Goal: Task Accomplishment & Management: Use online tool/utility

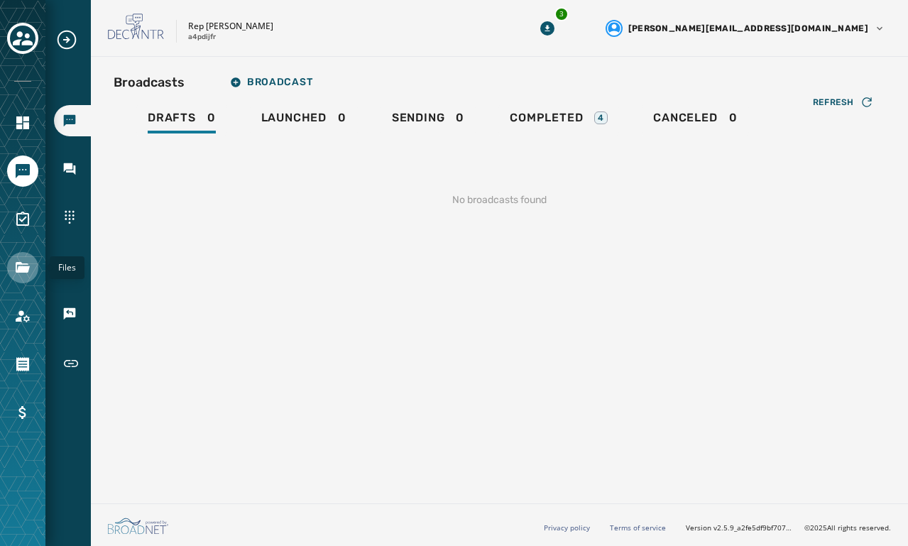
click at [26, 270] on icon "Navigate to Files" at bounding box center [23, 267] width 14 height 11
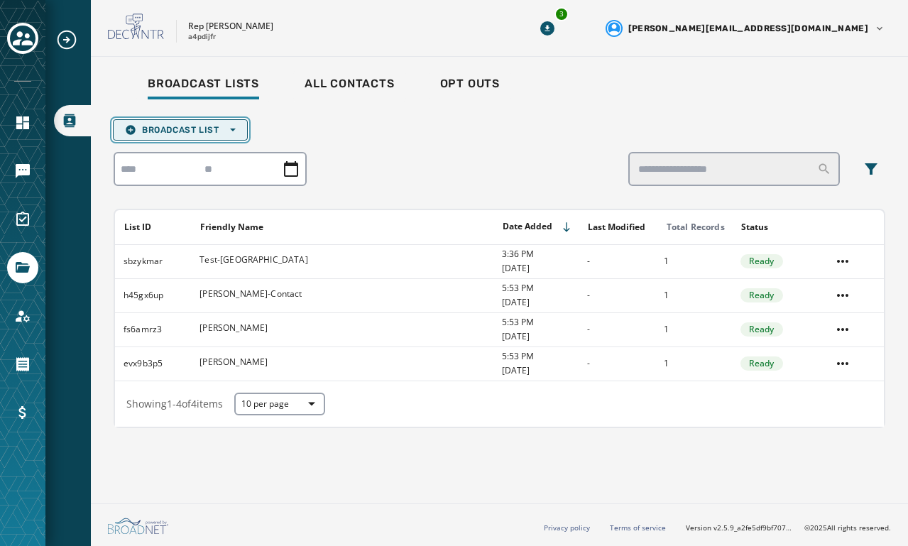
click at [171, 127] on span "Broadcast List Open options" at bounding box center [180, 129] width 111 height 11
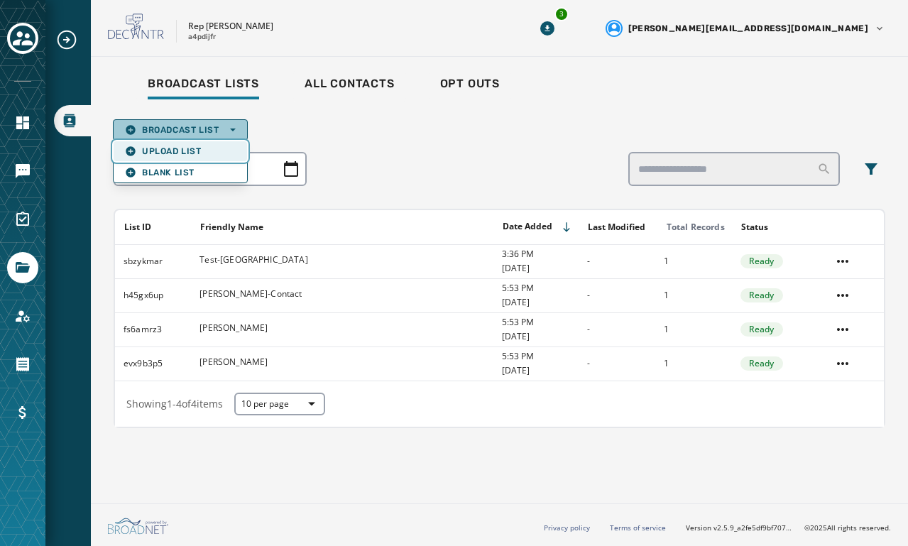
click at [158, 146] on span "Upload List" at bounding box center [180, 151] width 111 height 11
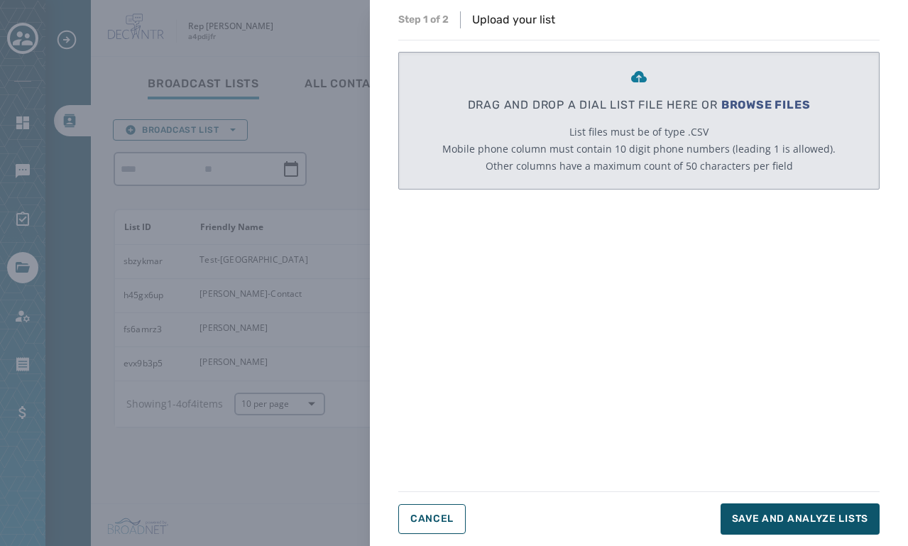
click at [740, 99] on span "BROWSE FILES" at bounding box center [765, 104] width 89 height 13
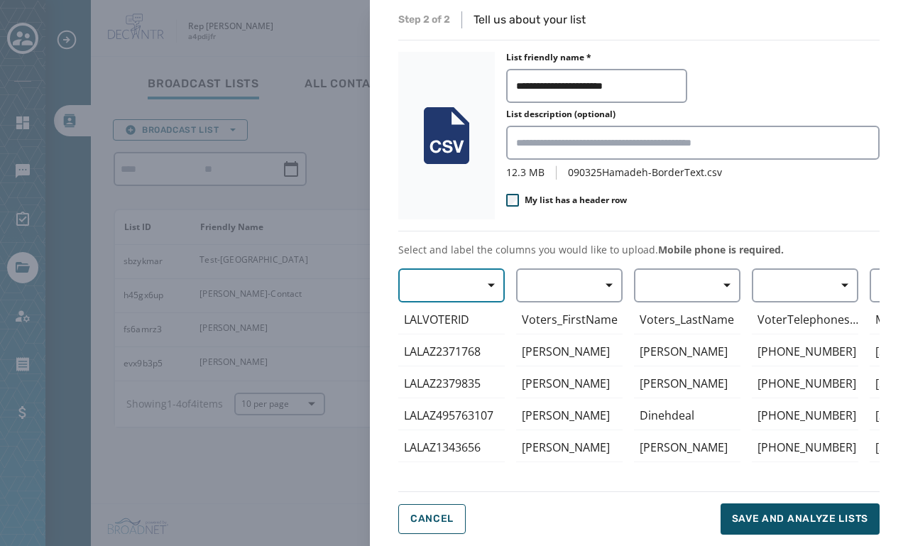
click at [488, 285] on icon "button" at bounding box center [491, 285] width 7 height 7
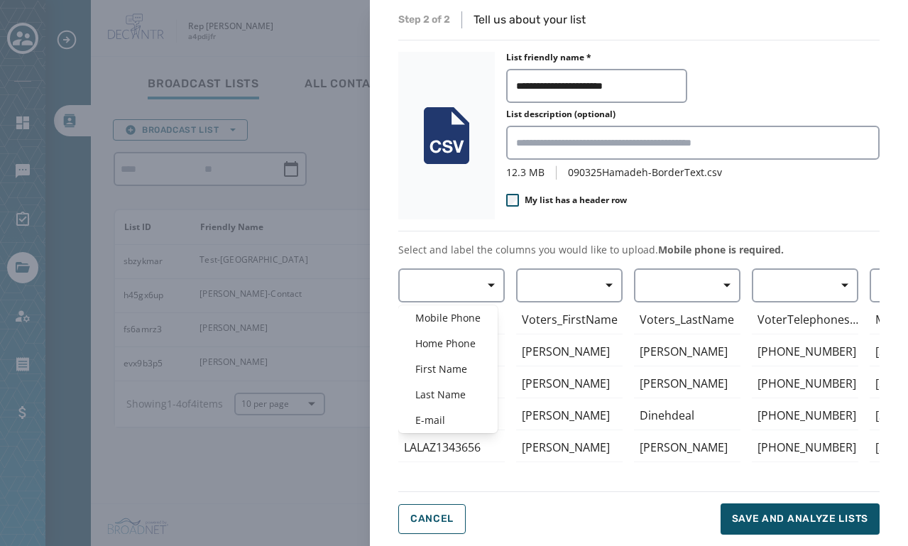
click at [580, 285] on div "Mobile Phone Home Phone First Name Last Name E-mail LALVOTERID LALAZ2371768 LAL…" at bounding box center [638, 370] width 481 height 205
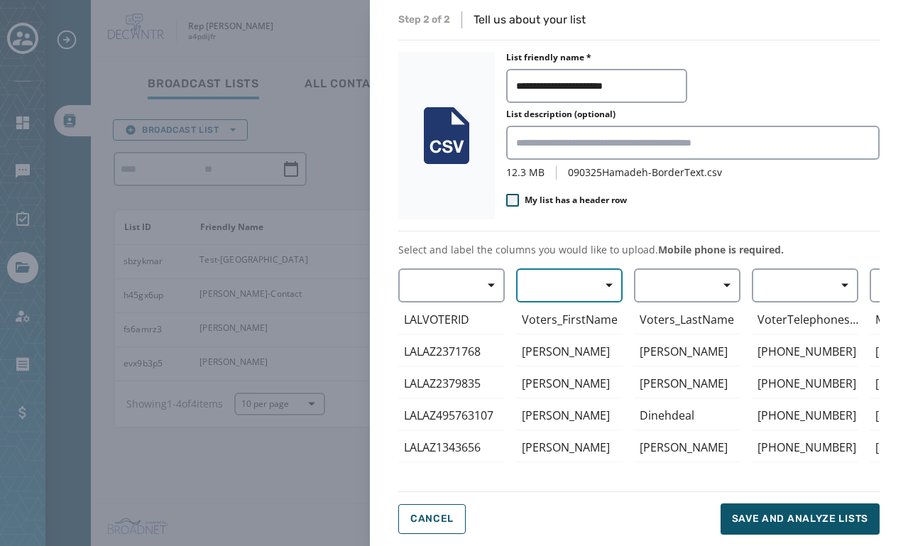
click at [609, 283] on icon "button" at bounding box center [609, 285] width 7 height 7
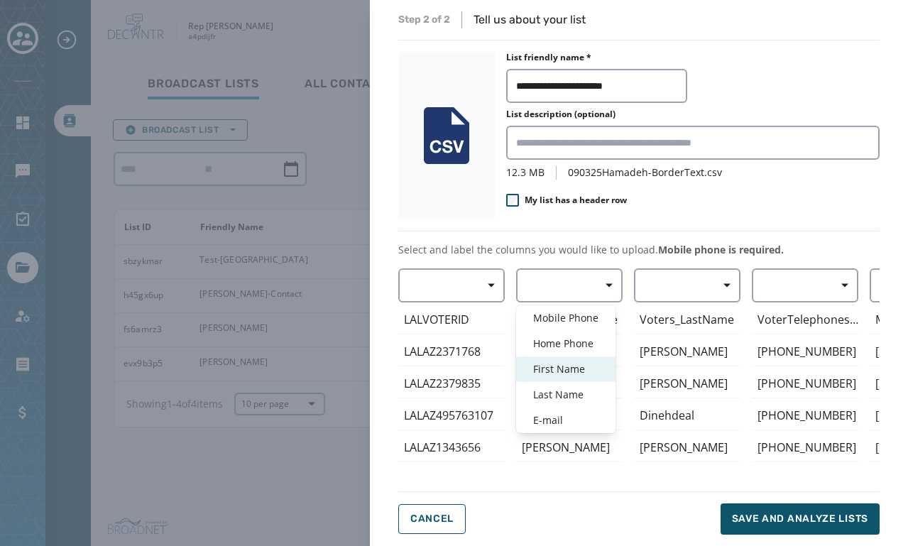
click at [571, 373] on span "First Name" at bounding box center [565, 369] width 65 height 14
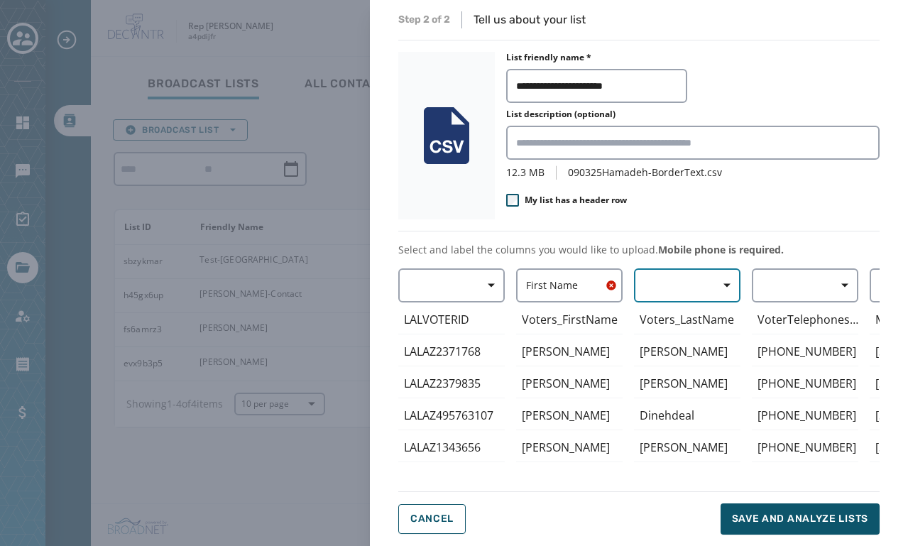
click at [688, 275] on button "button" at bounding box center [687, 285] width 106 height 34
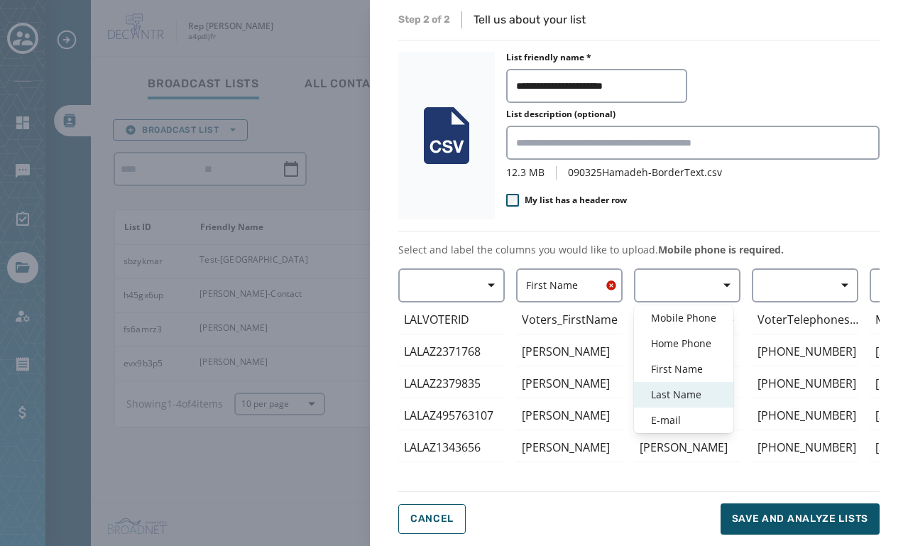
click at [685, 389] on span "Last Name" at bounding box center [683, 395] width 65 height 14
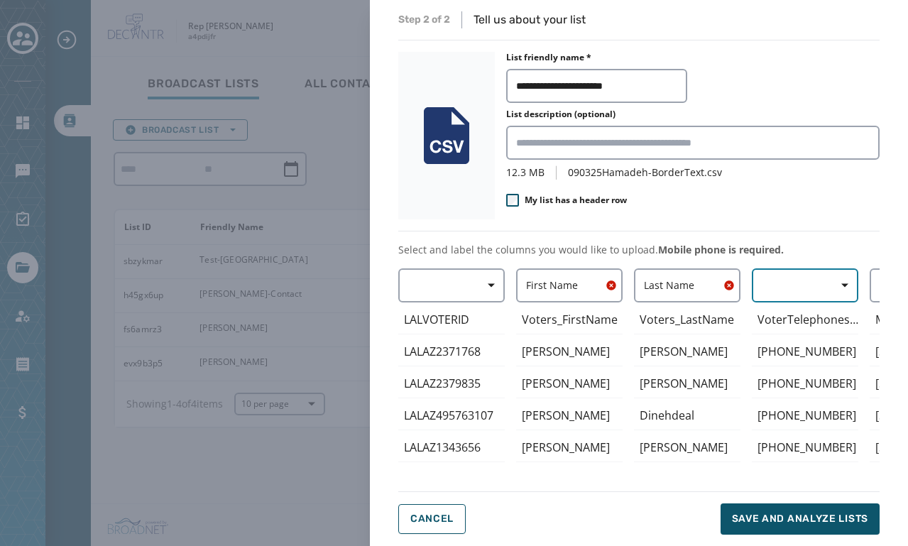
click at [787, 295] on button "button" at bounding box center [805, 285] width 106 height 34
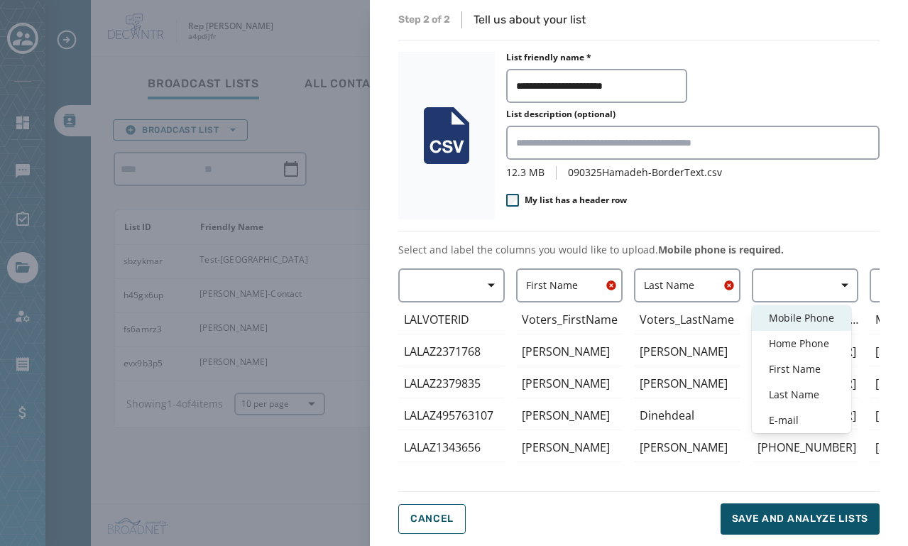
click at [791, 311] on span "Mobile Phone" at bounding box center [801, 318] width 65 height 14
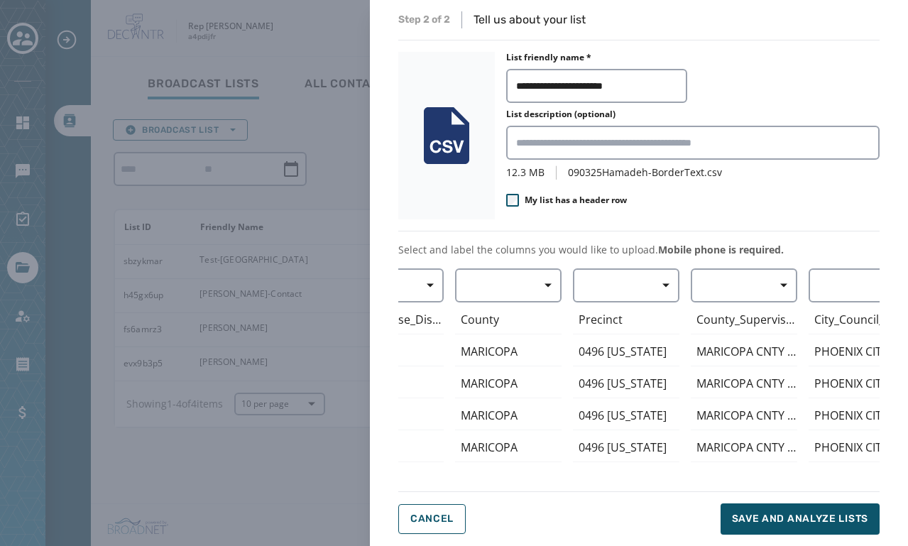
scroll to position [0, 1864]
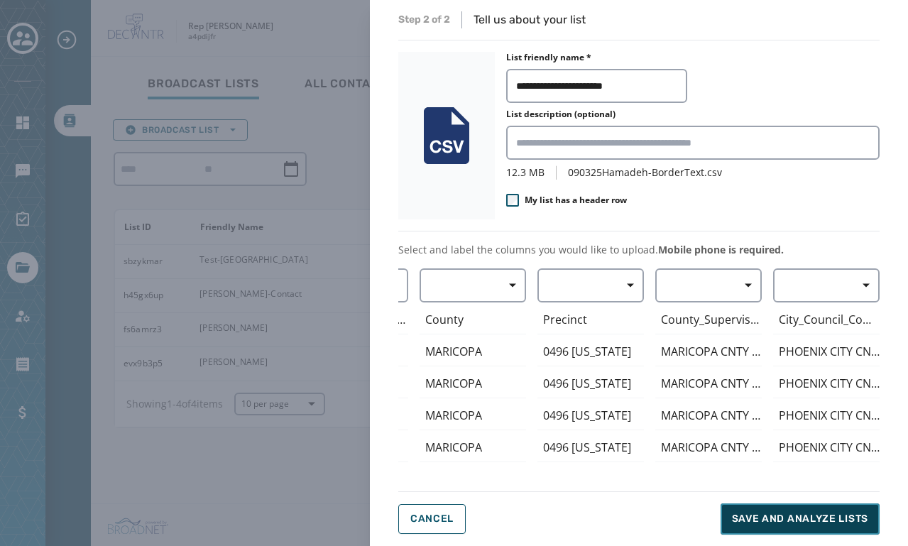
click at [768, 515] on span "Save and analyze lists" at bounding box center [800, 519] width 136 height 14
